Goal: Navigation & Orientation: Go to known website

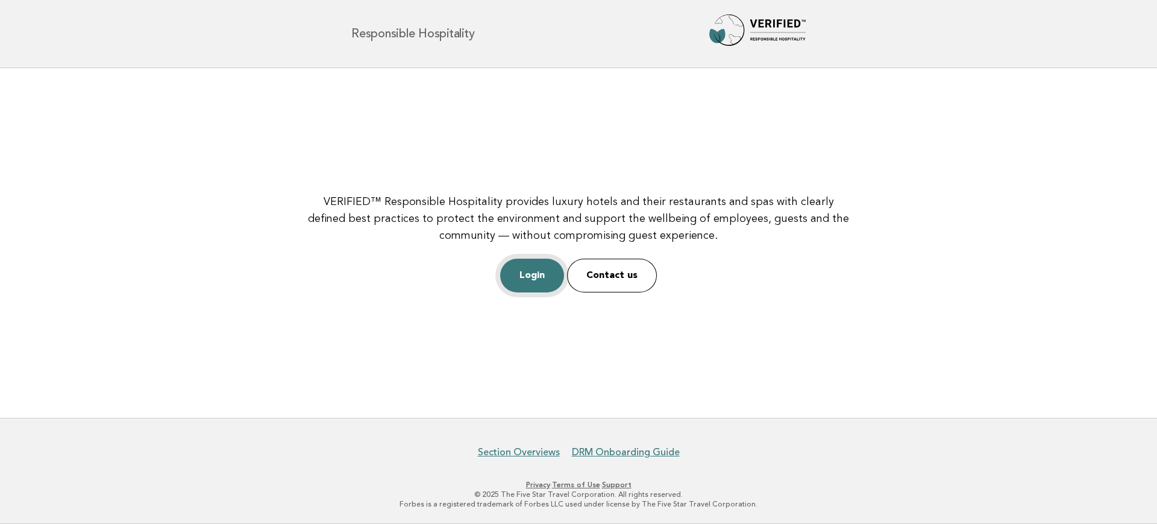
click at [546, 273] on link "Login" at bounding box center [532, 276] width 64 height 34
click at [552, 269] on link "Login" at bounding box center [532, 276] width 64 height 34
click at [552, 273] on link "Login" at bounding box center [532, 276] width 64 height 34
